Goal: Transaction & Acquisition: Obtain resource

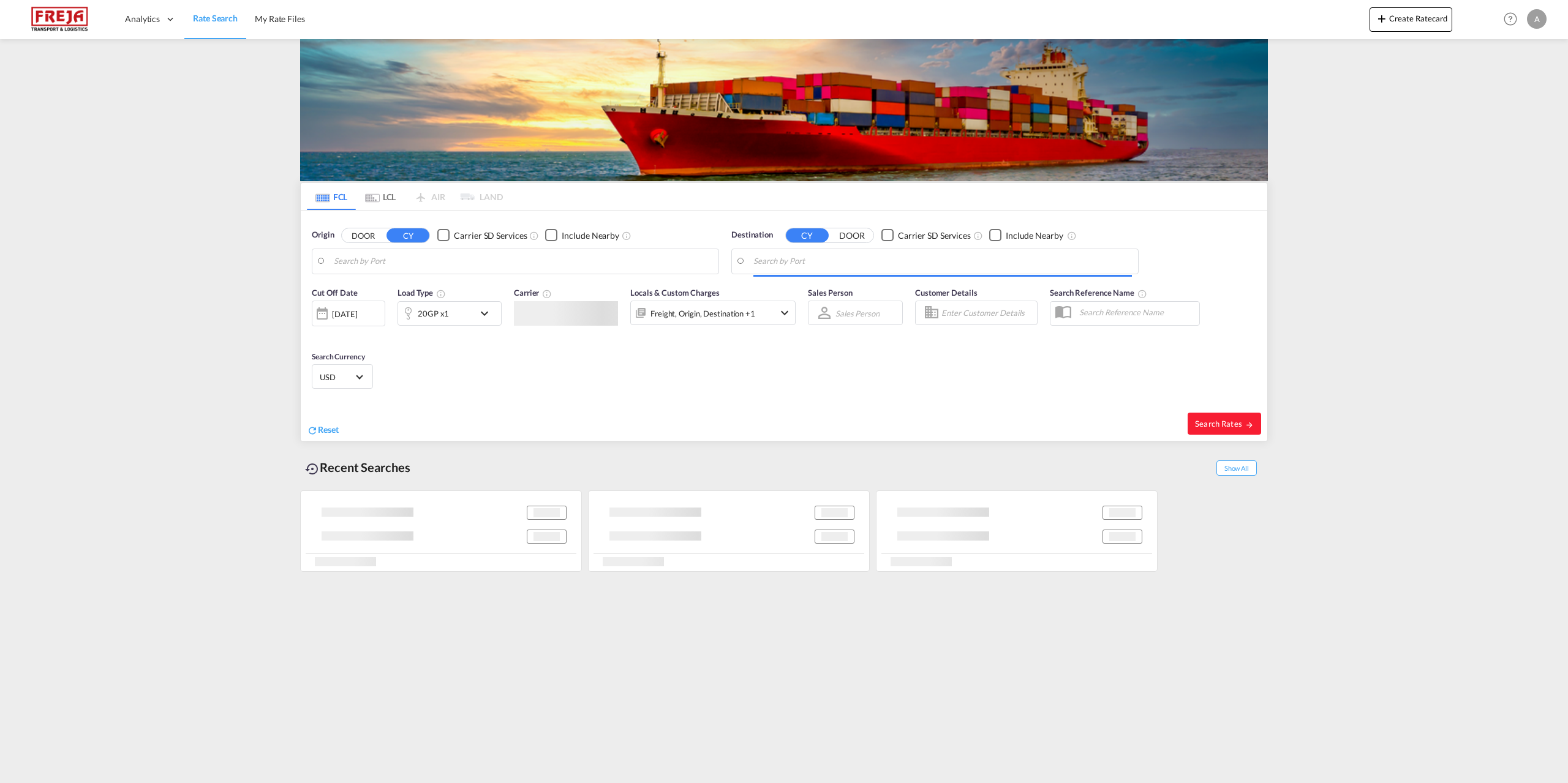
type input "[GEOGRAPHIC_DATA], [GEOGRAPHIC_DATA]"
type input "[GEOGRAPHIC_DATA], COCTG"
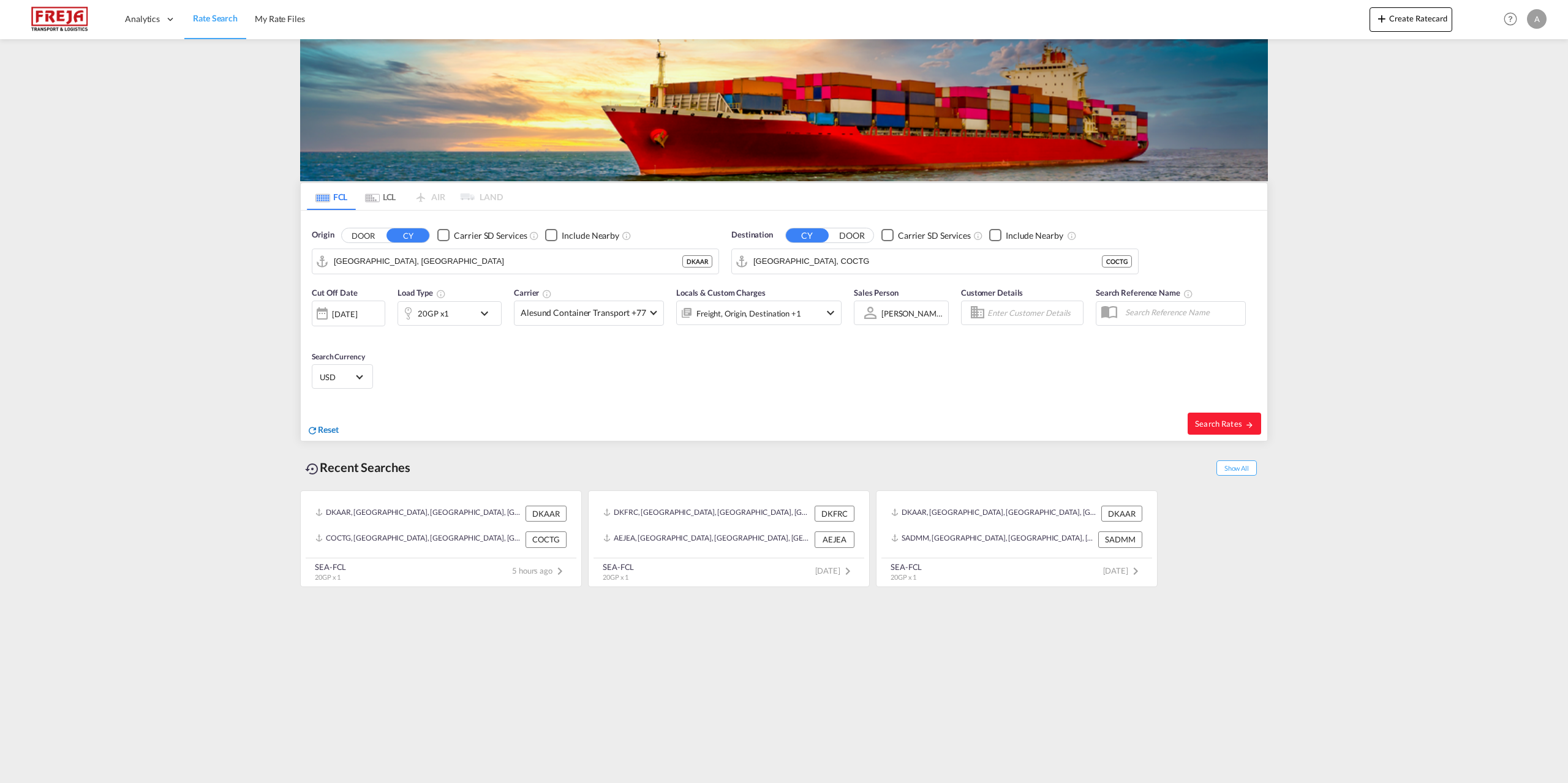
click at [323, 426] on span "Reset" at bounding box center [329, 429] width 21 height 10
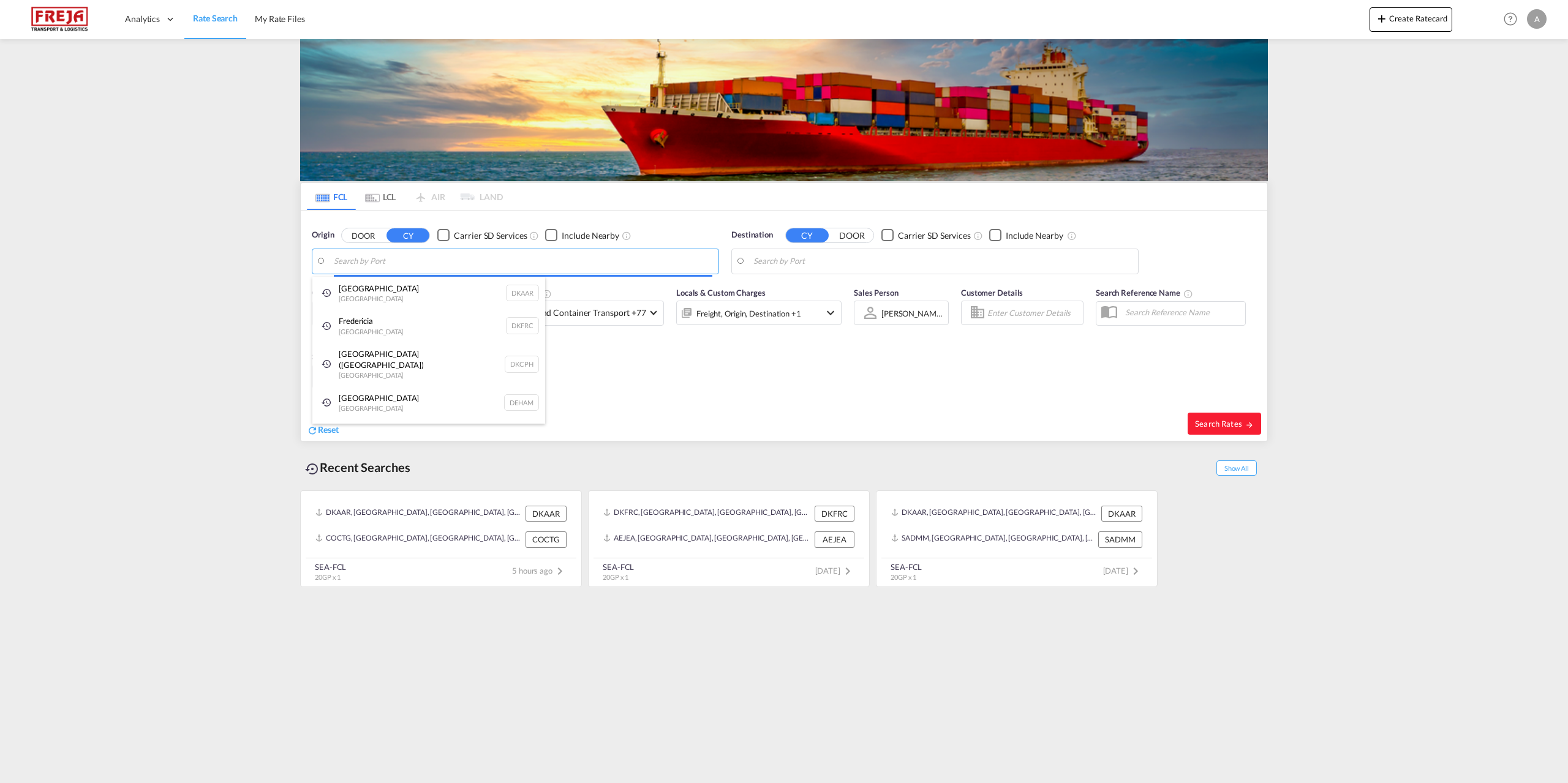
click at [424, 257] on body "Analytics Reports Dashboard Rate Search My Rate Files Analytics" at bounding box center [784, 392] width 1568 height 783
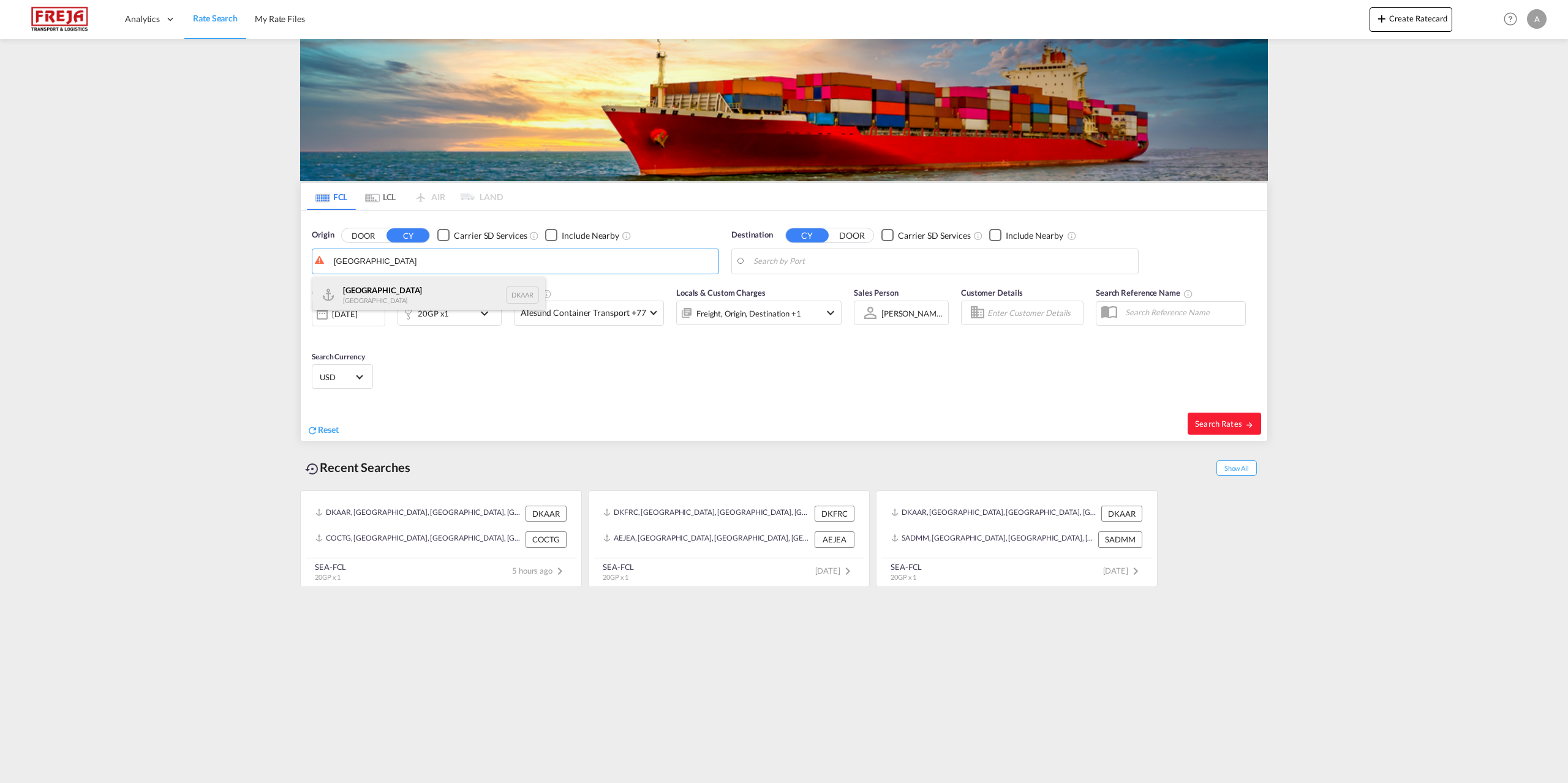
click at [353, 301] on div "Aarhus [GEOGRAPHIC_DATA] DKAAR" at bounding box center [429, 295] width 233 height 37
type input "[GEOGRAPHIC_DATA], [GEOGRAPHIC_DATA]"
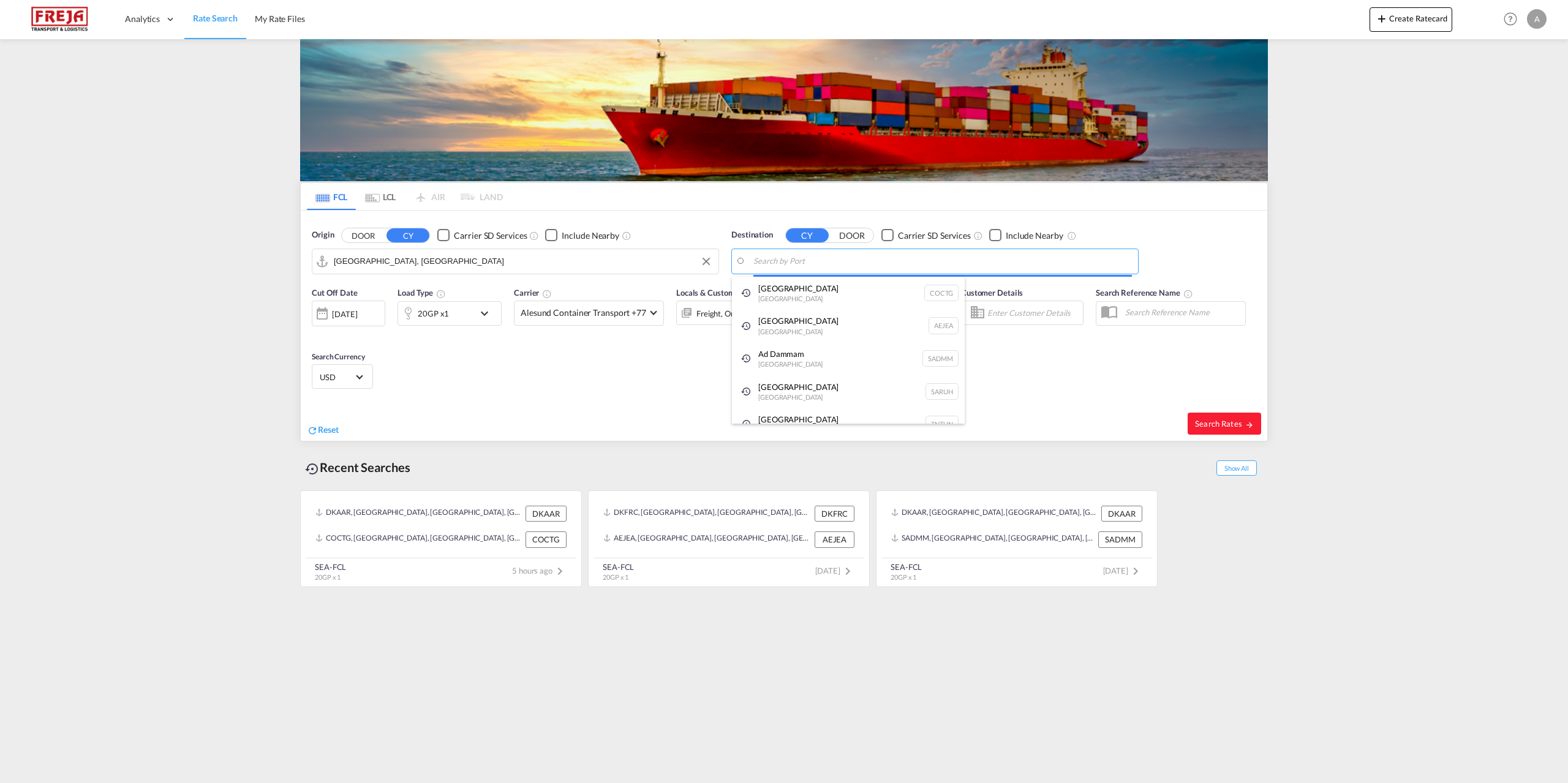
click at [941, 260] on body "Analytics Reports Dashboard Rate Search My Rate Files Analytics" at bounding box center [784, 392] width 1568 height 783
click at [838, 296] on div "[PERSON_NAME] ain [GEOGRAPHIC_DATA] [GEOGRAPHIC_DATA]" at bounding box center [849, 295] width 233 height 37
type input "[GEOGRAPHIC_DATA], BHBAH"
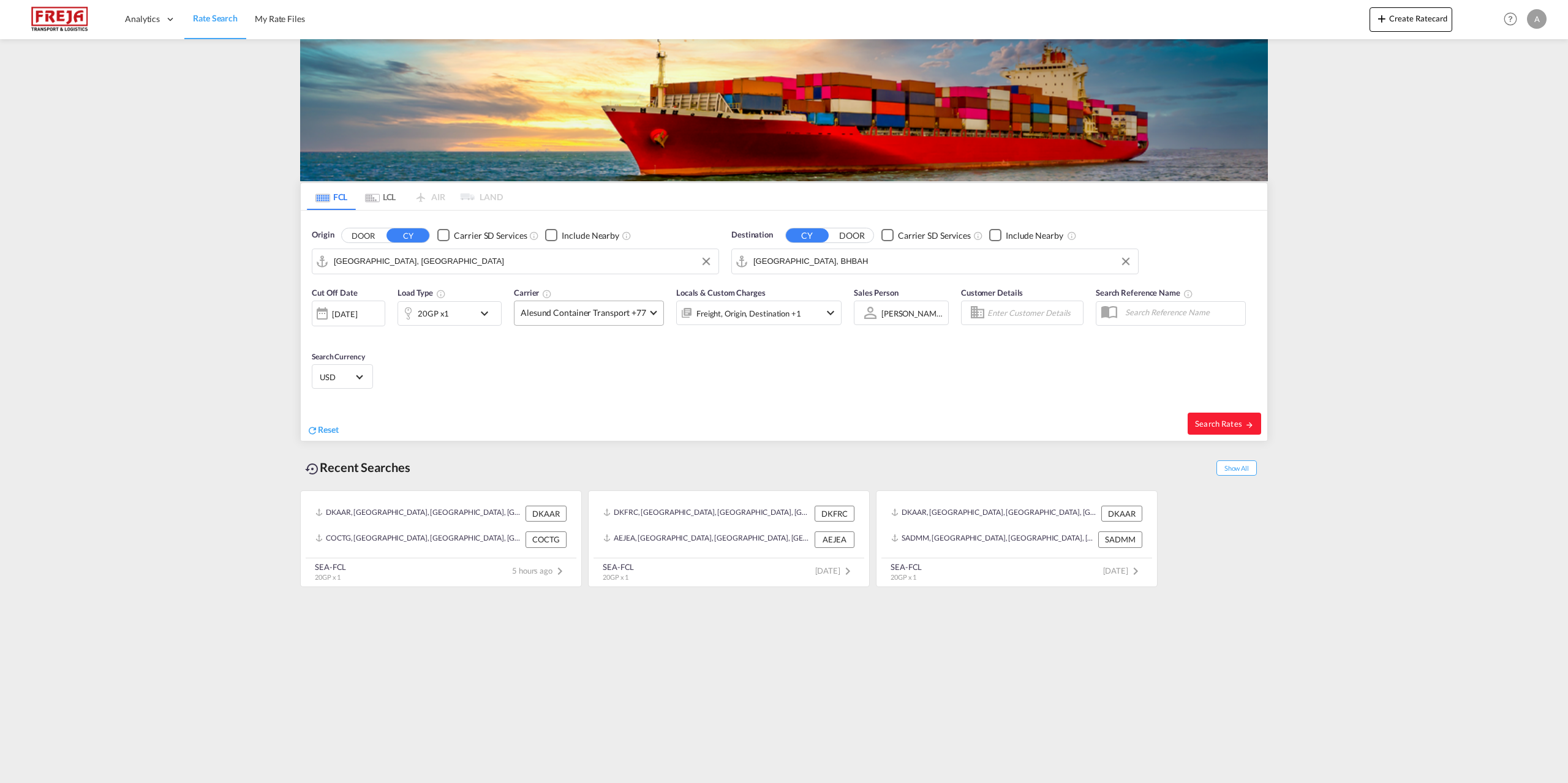
click at [634, 311] on span "Alesund Container Transport +77" at bounding box center [583, 313] width 125 height 12
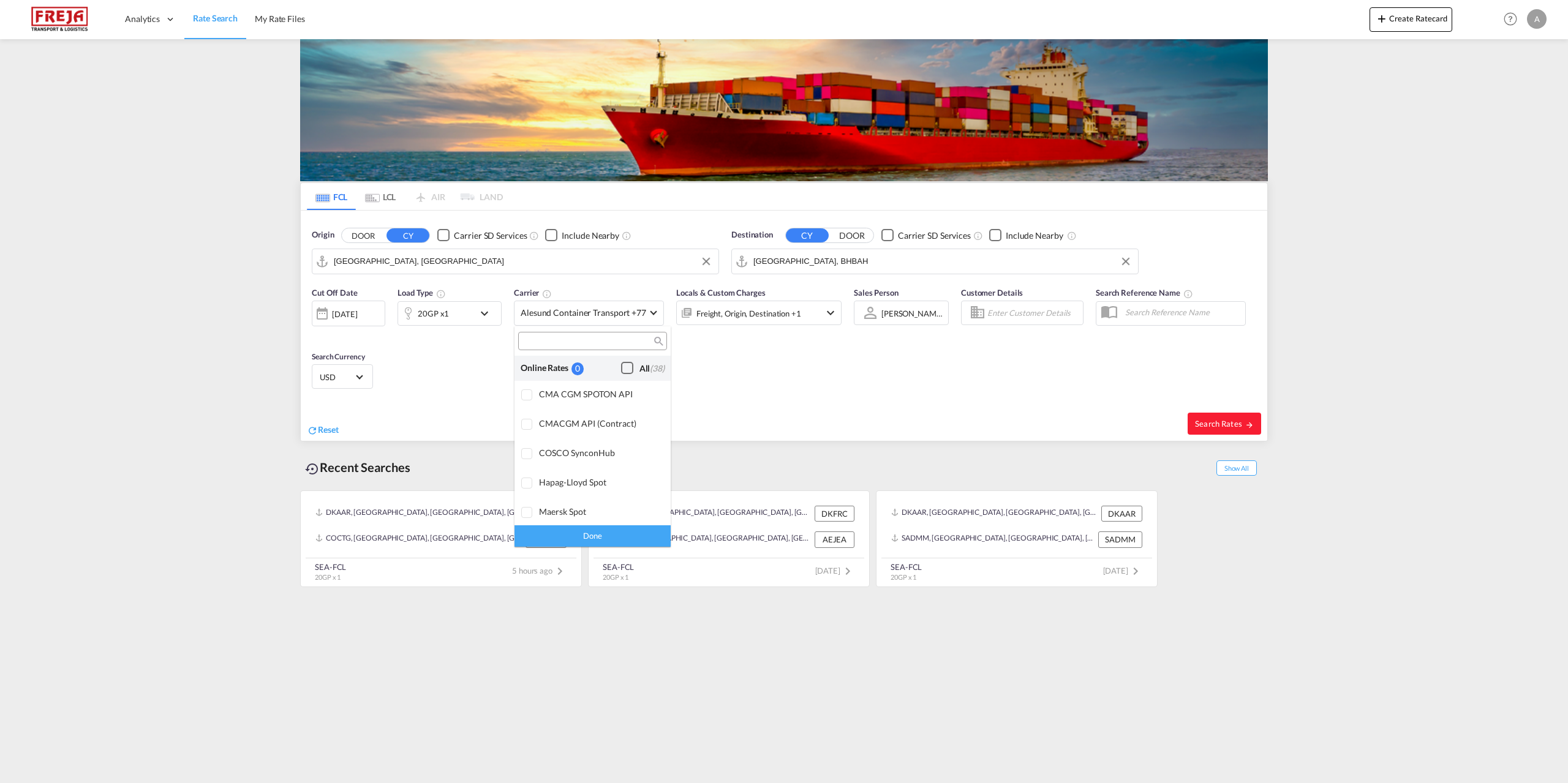
click at [621, 363] on div "Checkbox No Ink" at bounding box center [627, 368] width 12 height 12
click at [1219, 419] on md-backdrop at bounding box center [784, 392] width 1568 height 783
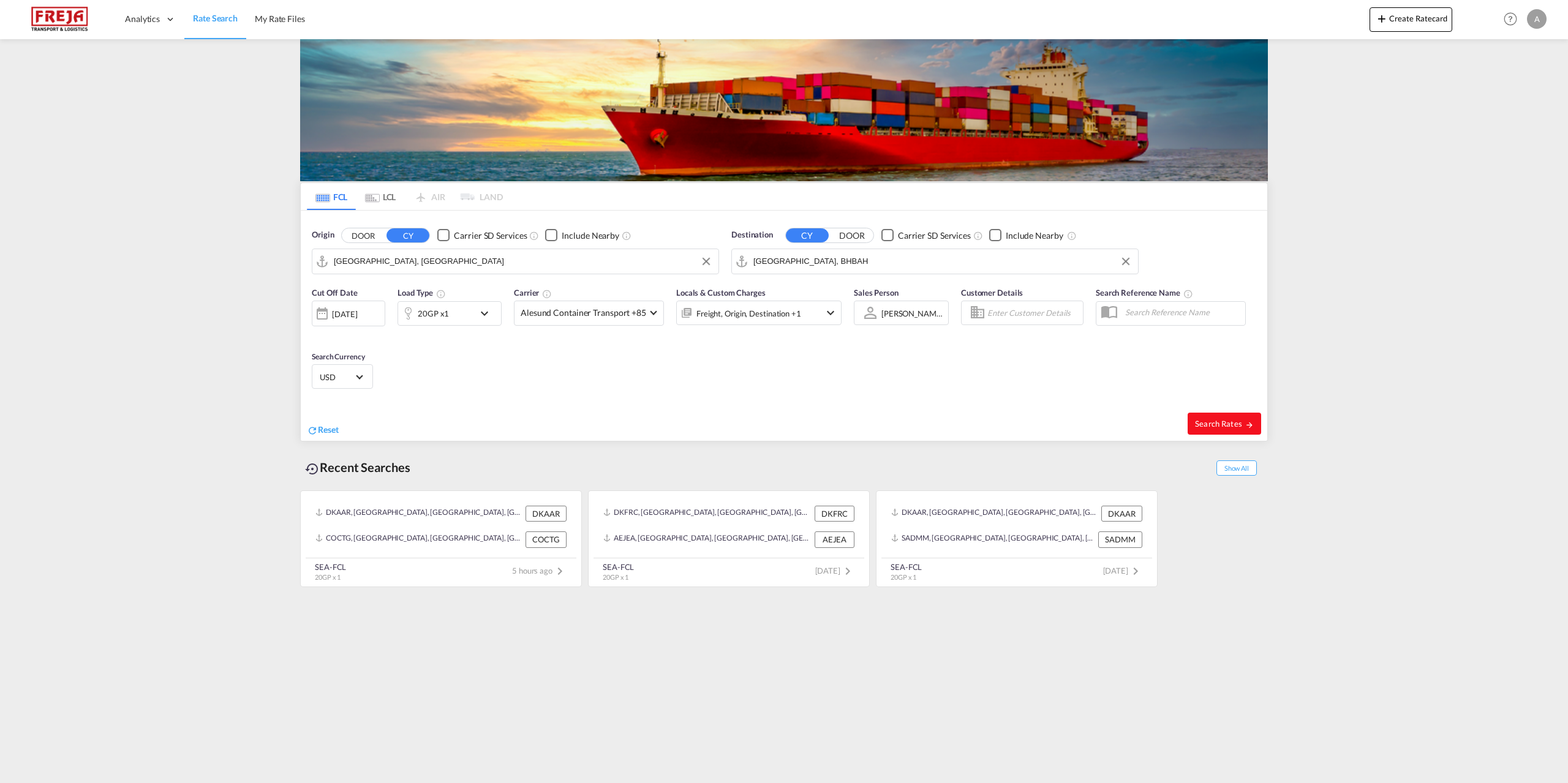
click at [1229, 421] on span "Search Rates" at bounding box center [1224, 423] width 59 height 10
type input "DKAAR to BHBAH / [DATE]"
